Goal: Task Accomplishment & Management: Use online tool/utility

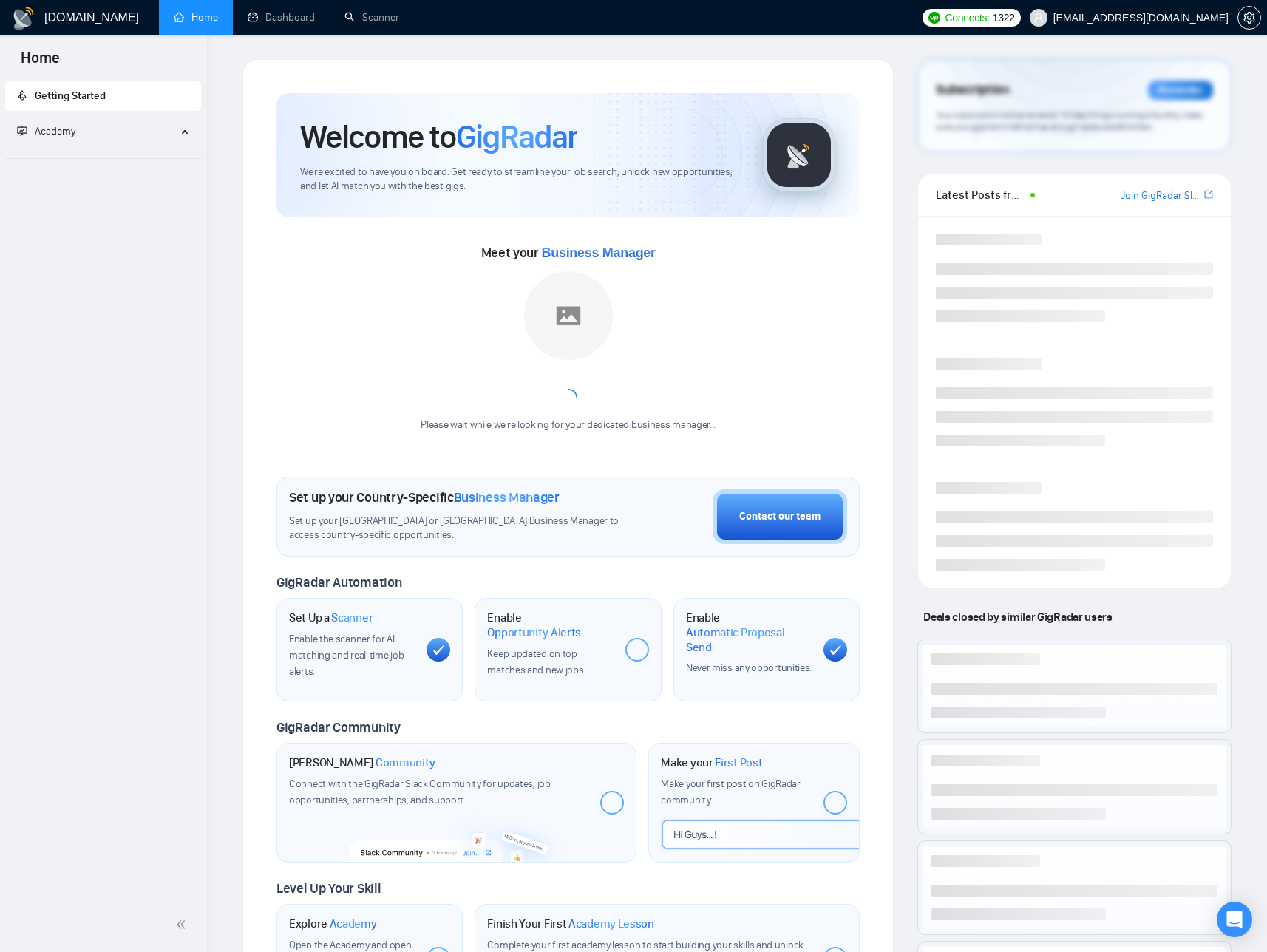
click at [894, 209] on div "Welcome to GigRadar We're excited to have you on board. Get ready to streamline…" at bounding box center [568, 597] width 675 height 1077
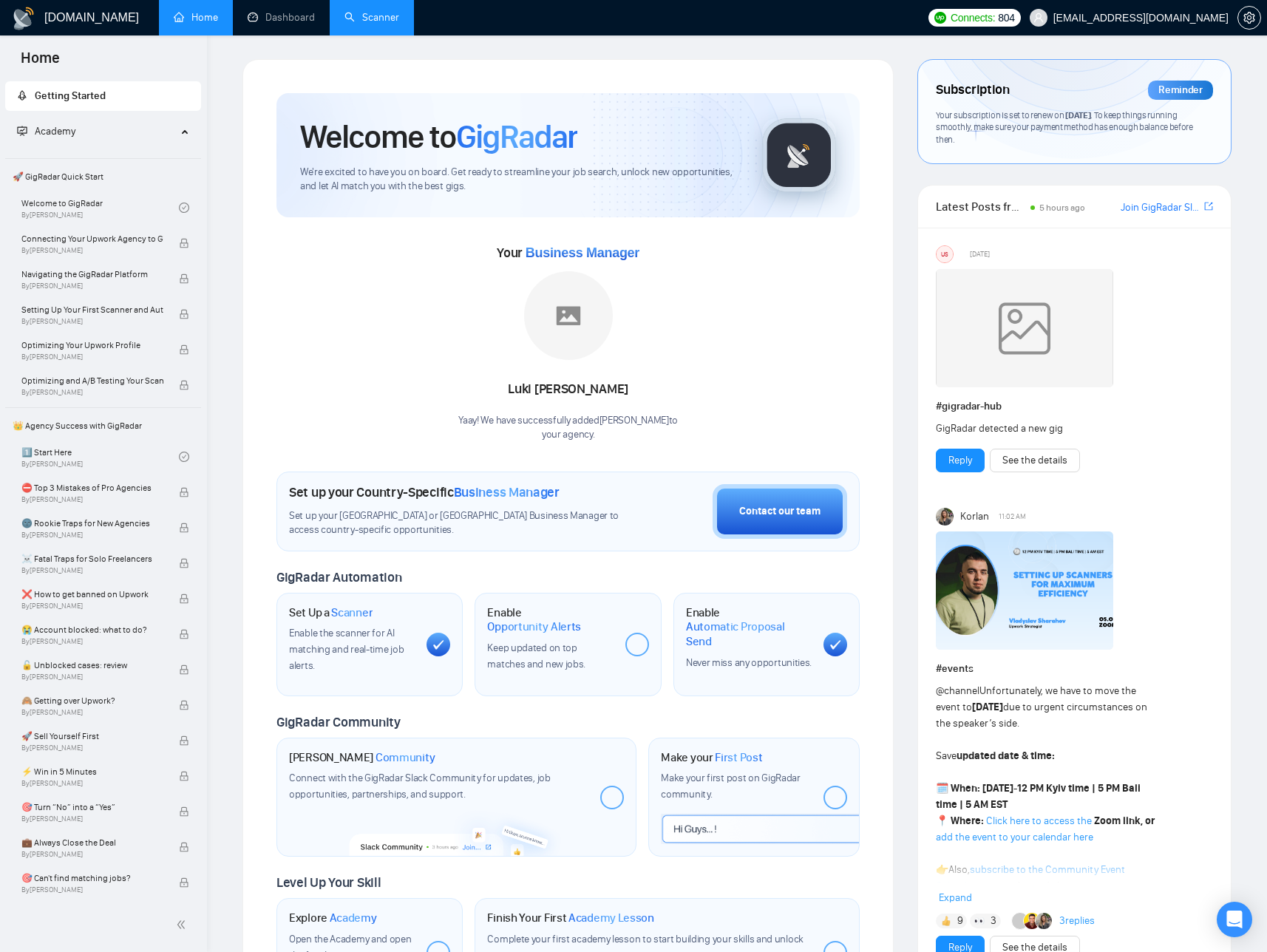
click at [350, 24] on link "Scanner" at bounding box center [371, 17] width 54 height 12
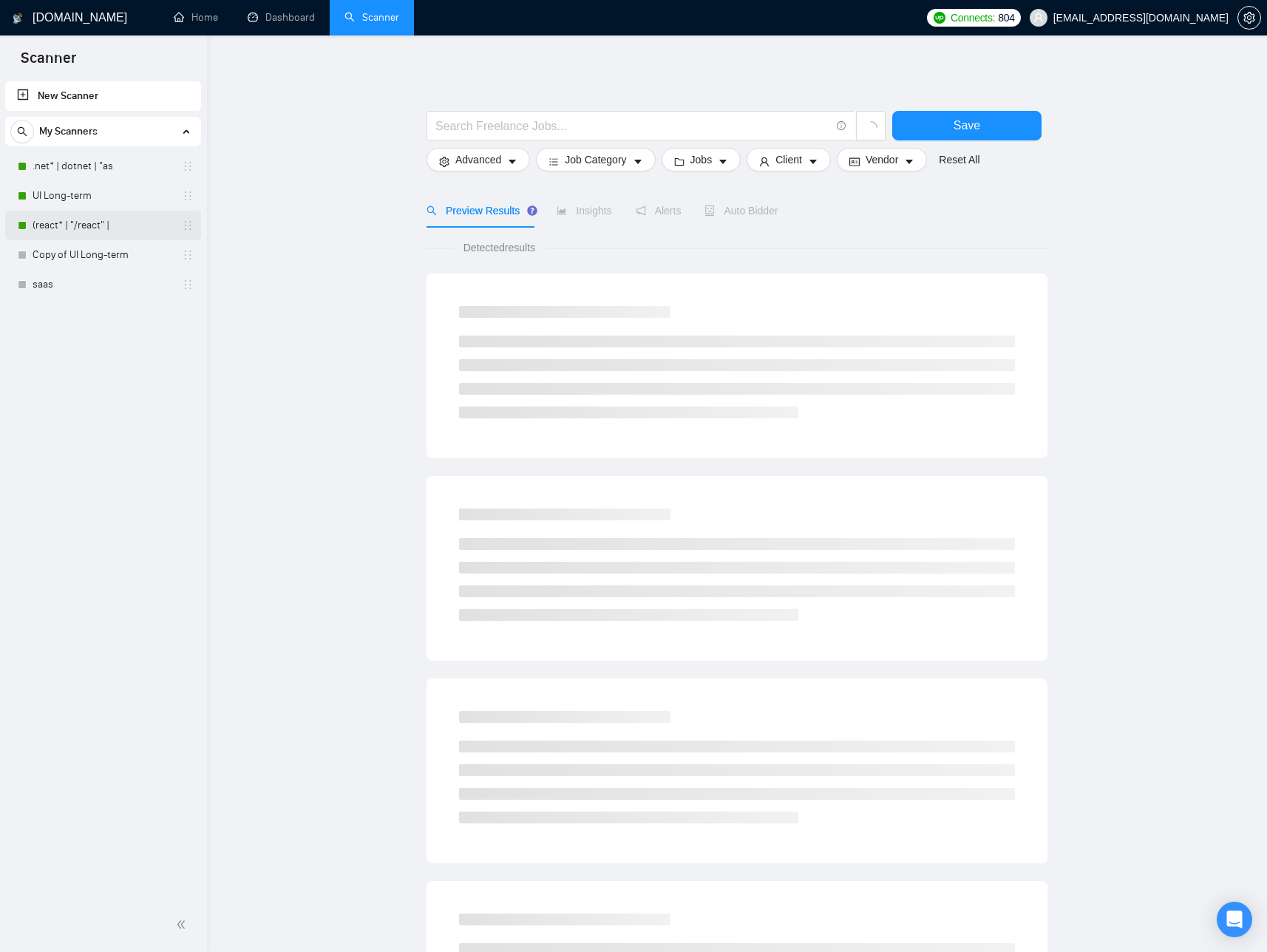
click at [121, 228] on link "(react* | "/react" |" at bounding box center [102, 225] width 140 height 30
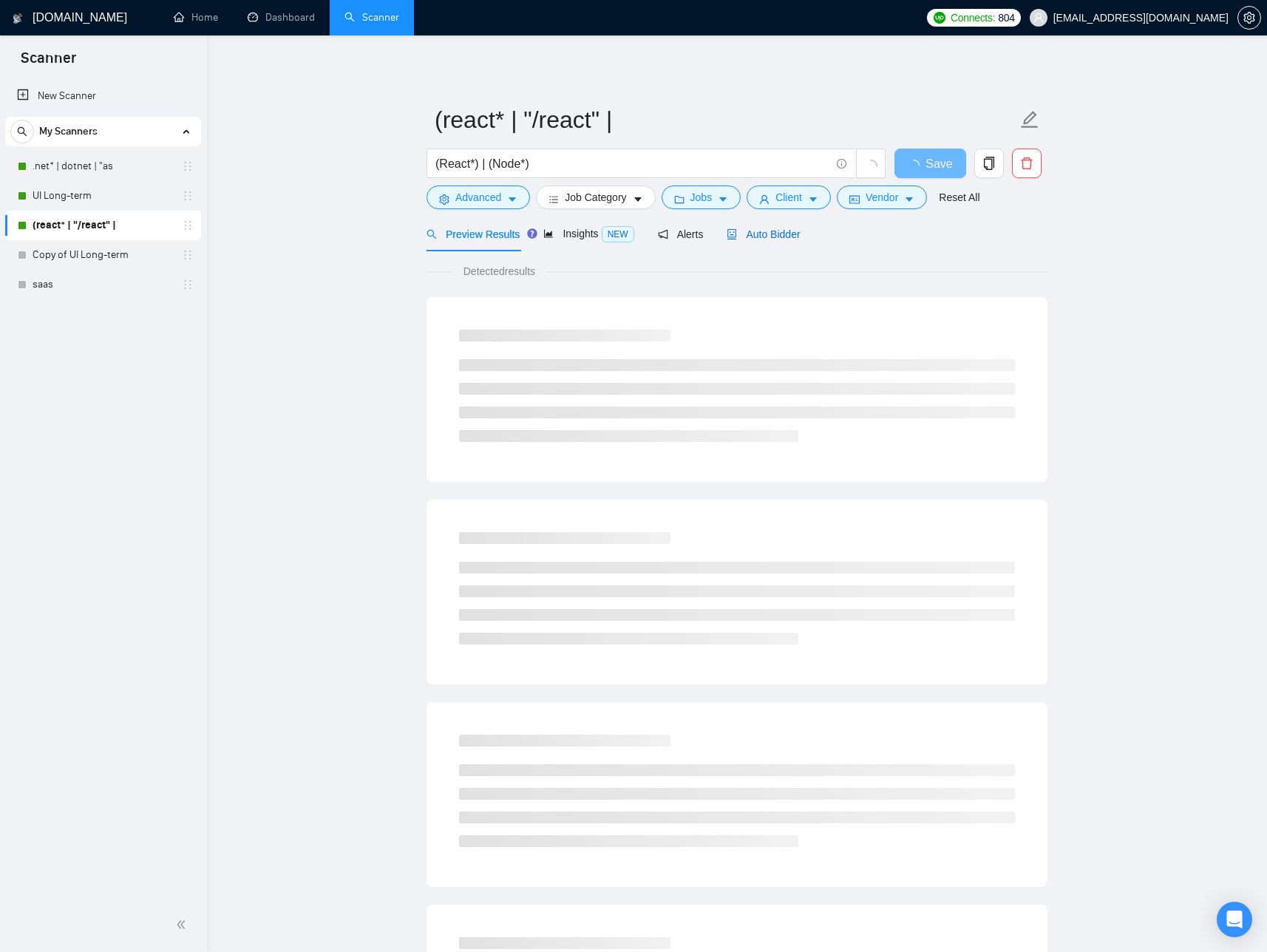
click at [773, 238] on span "Auto Bidder" at bounding box center [762, 234] width 73 height 11
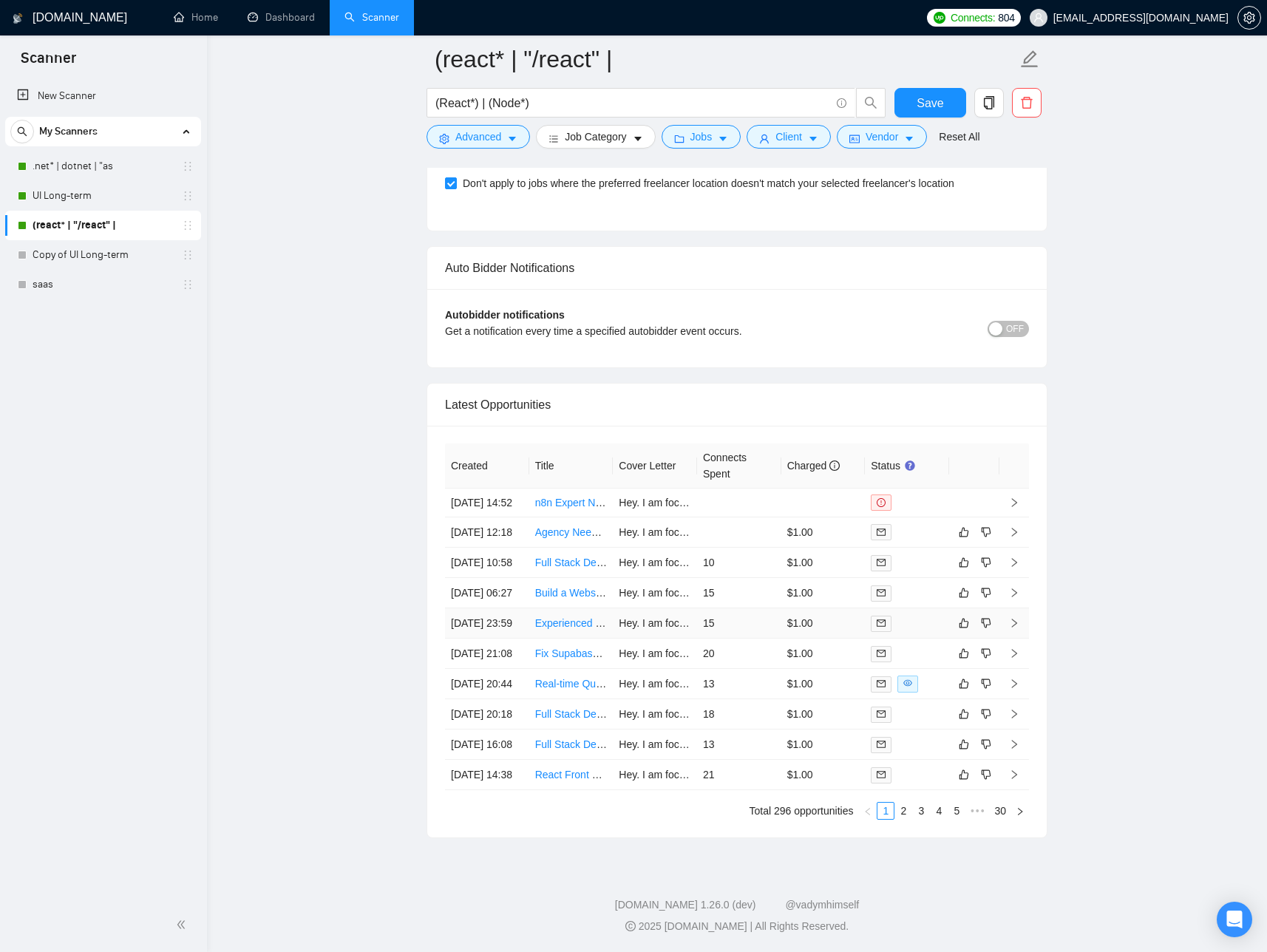
scroll to position [3681, 0]
click at [902, 811] on link "2" at bounding box center [903, 810] width 16 height 16
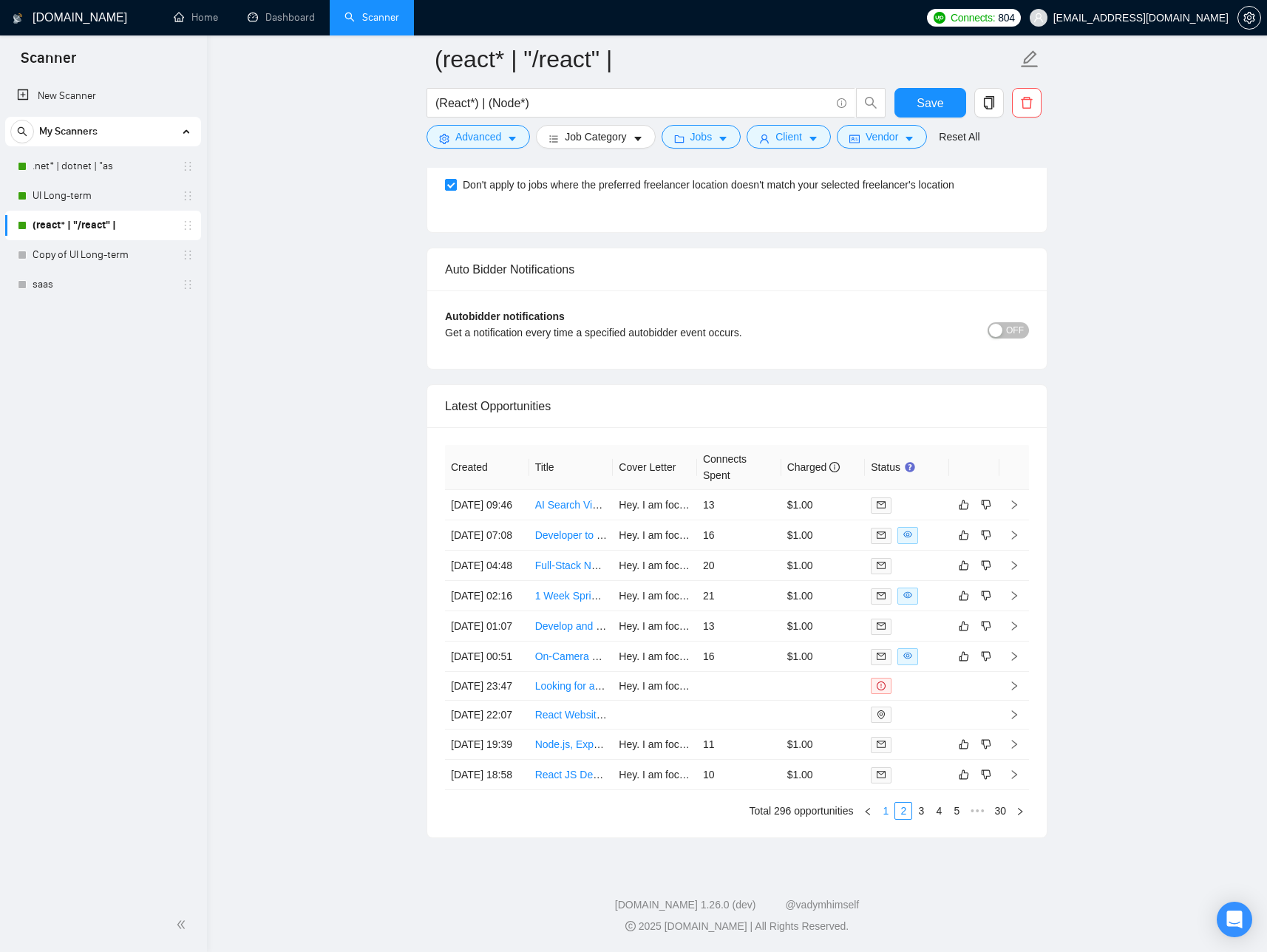
click at [886, 814] on link "1" at bounding box center [884, 810] width 16 height 16
click at [923, 813] on link "3" at bounding box center [921, 810] width 16 height 16
click at [902, 814] on link "2" at bounding box center [903, 810] width 16 height 16
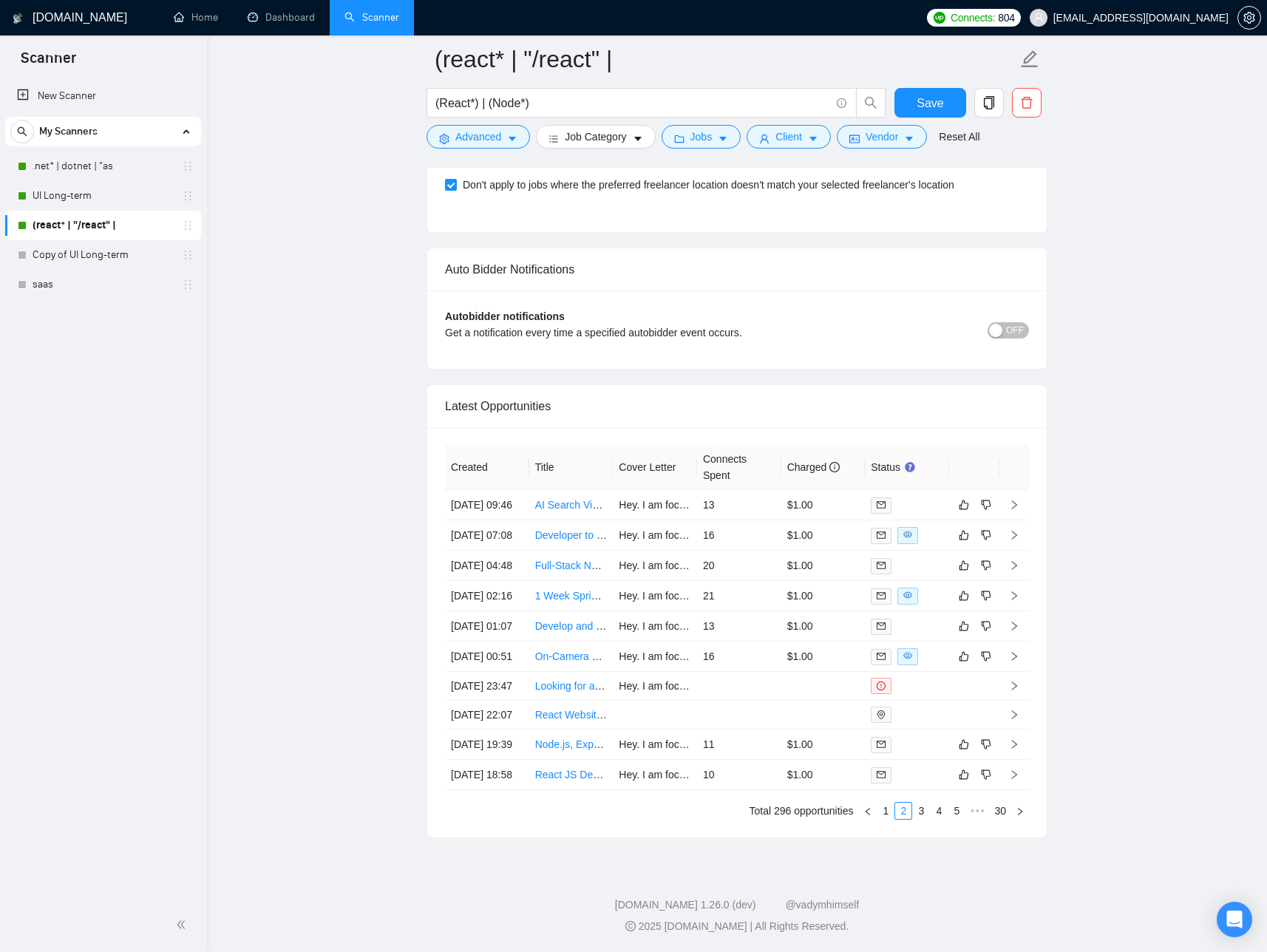
click at [883, 814] on link "1" at bounding box center [884, 810] width 16 height 16
click at [901, 814] on link "2" at bounding box center [903, 810] width 16 height 16
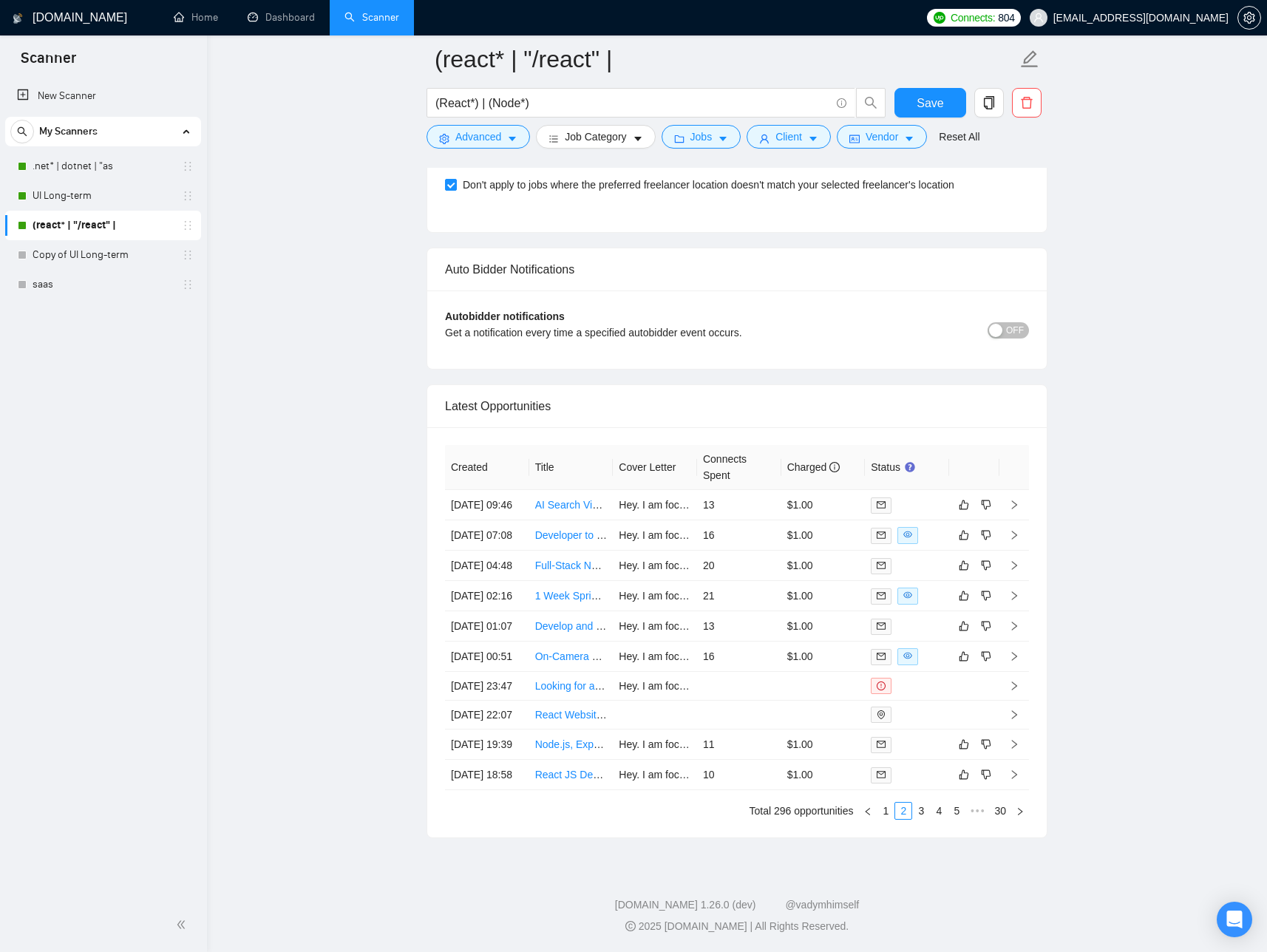
click at [887, 811] on link "1" at bounding box center [884, 810] width 16 height 16
